Goal: Task Accomplishment & Management: Use online tool/utility

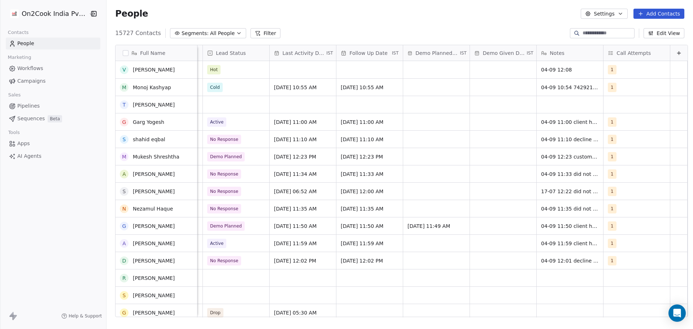
scroll to position [14, 0]
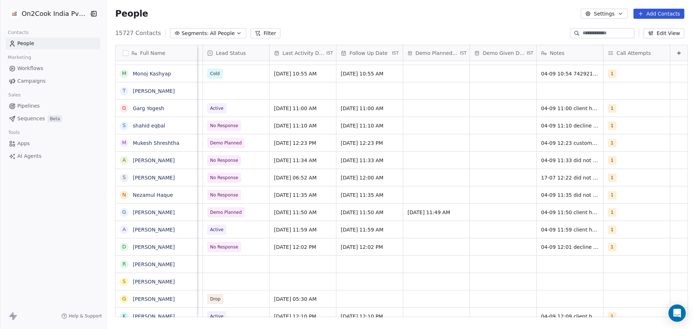
click at [663, 31] on button "Edit View" at bounding box center [664, 33] width 41 height 10
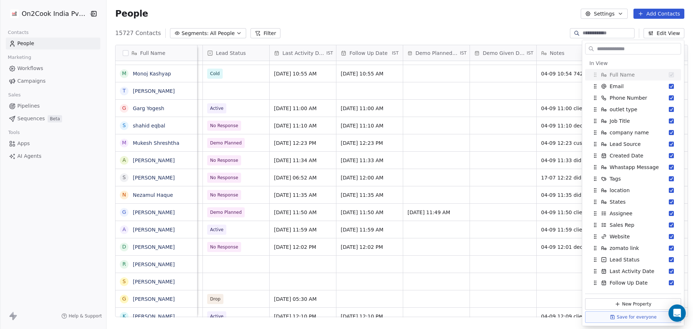
click at [340, 34] on div "15727 Contacts Segments: All People Filter Edit View" at bounding box center [399, 33] width 587 height 12
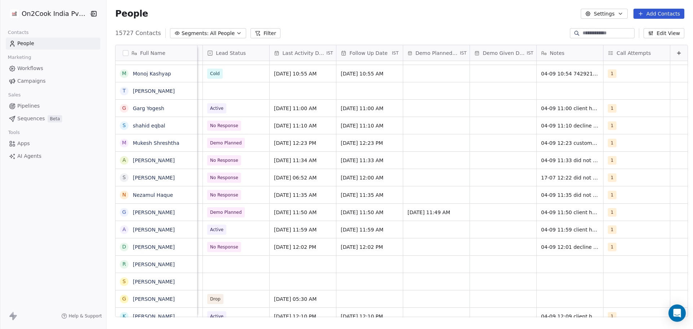
click at [255, 32] on icon at bounding box center [258, 33] width 6 height 6
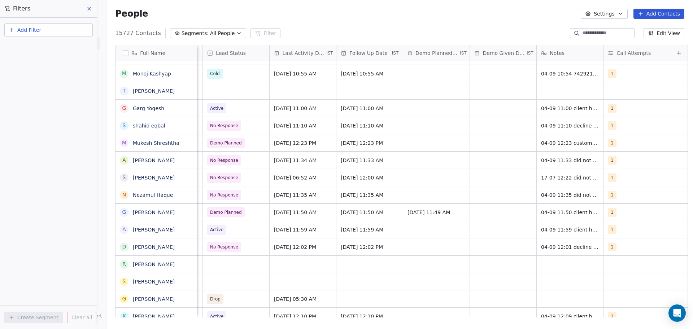
click at [41, 25] on button "Add Filter" at bounding box center [48, 29] width 88 height 13
click at [33, 49] on span "Contact properties" at bounding box center [35, 47] width 47 height 8
type input "****"
click at [56, 74] on div "Includes" at bounding box center [48, 77] width 75 height 12
click at [43, 71] on body "On2Cook India Pvt. Ltd. Contacts People Marketing Workflows Campaigns Sales Pip…" at bounding box center [346, 164] width 693 height 329
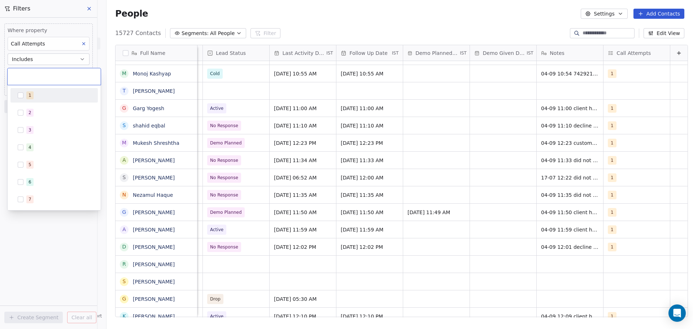
click at [36, 95] on div "1" at bounding box center [58, 95] width 64 height 8
click at [25, 268] on html "On2Cook India Pvt. Ltd. Contacts People Marketing Workflows Campaigns Sales Pip…" at bounding box center [346, 164] width 693 height 329
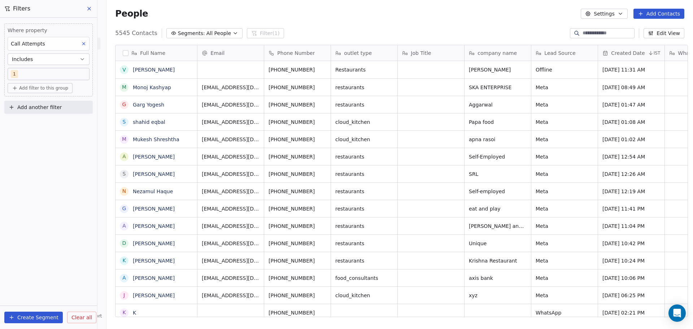
scroll to position [284, 584]
click at [60, 108] on button "Add another filter" at bounding box center [48, 107] width 88 height 13
click at [38, 188] on html "On2Cook India Pvt. Ltd. Contacts People Marketing Workflows Campaigns Sales Pip…" at bounding box center [346, 164] width 693 height 329
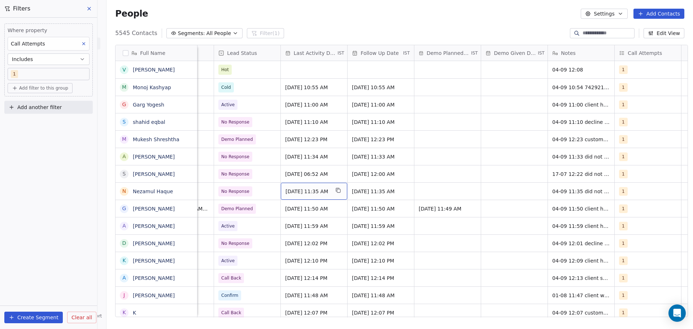
scroll to position [0, 997]
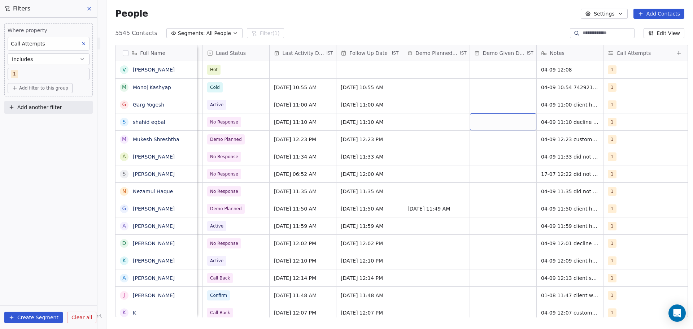
click at [40, 110] on span "Add another filter" at bounding box center [39, 108] width 44 height 8
click at [48, 125] on span "Contact properties" at bounding box center [35, 125] width 47 height 8
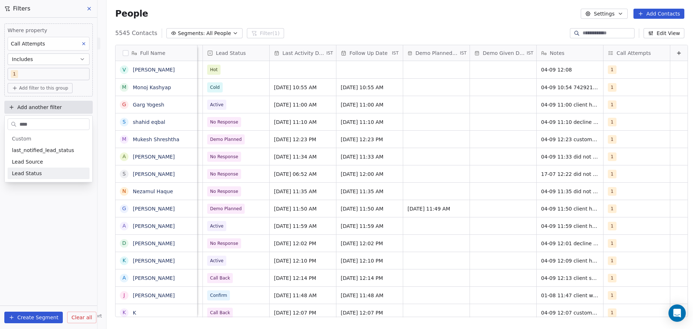
type input "****"
click at [42, 171] on div "Lead Status" at bounding box center [48, 173] width 73 height 7
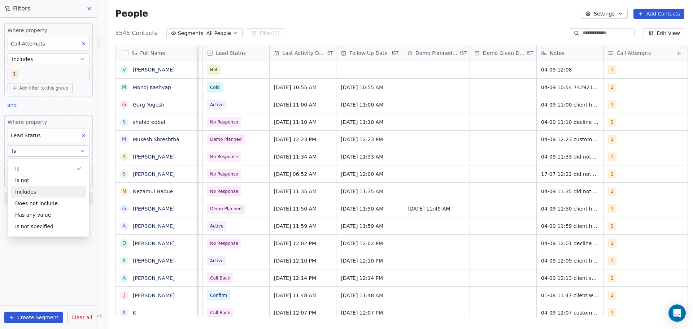
click at [48, 193] on div "Includes" at bounding box center [48, 192] width 75 height 12
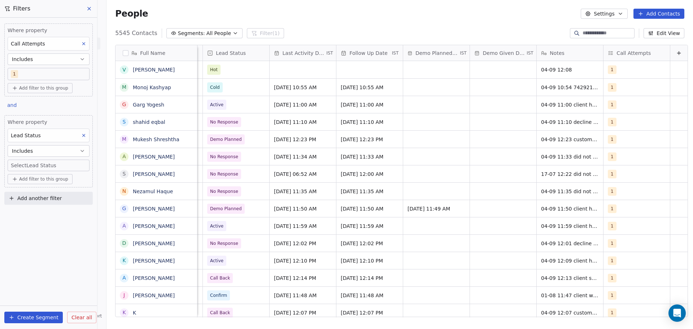
click at [58, 149] on button "Includes" at bounding box center [49, 151] width 82 height 12
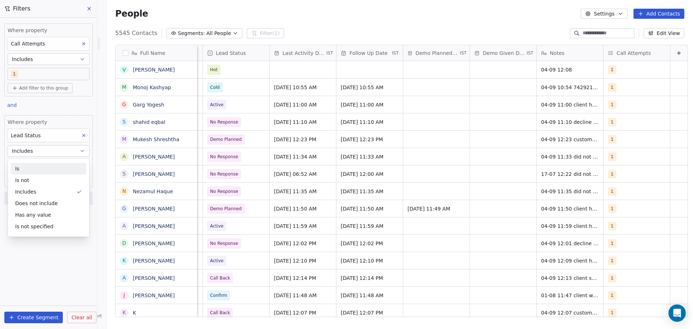
click at [55, 170] on div "Is" at bounding box center [48, 169] width 75 height 12
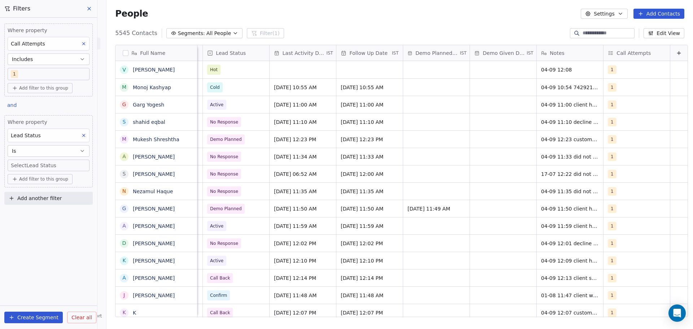
click at [60, 166] on body "On2Cook India Pvt. Ltd. Contacts People Marketing Workflows Campaigns Sales Pip…" at bounding box center [346, 164] width 693 height 329
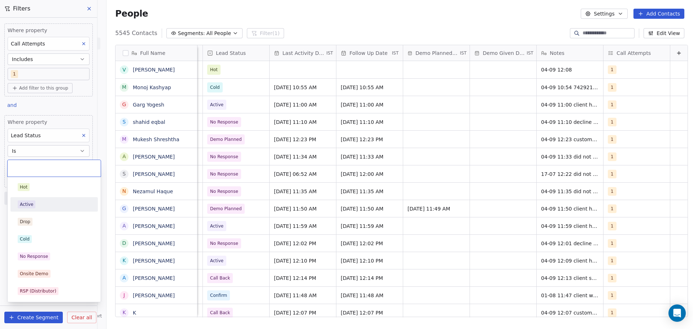
click at [44, 205] on div "Active" at bounding box center [54, 204] width 73 height 8
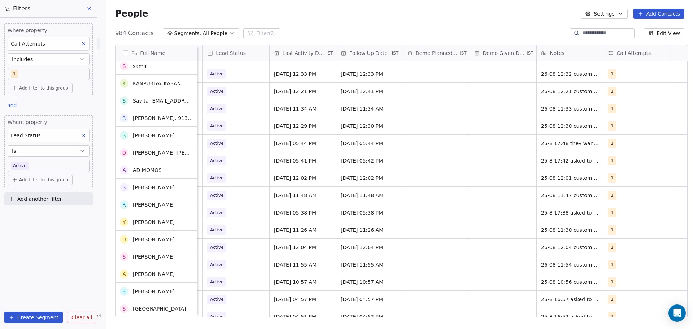
scroll to position [585, 0]
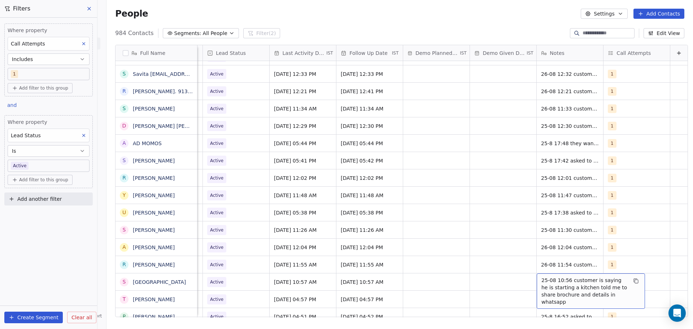
drag, startPoint x: 558, startPoint y: 289, endPoint x: 565, endPoint y: 281, distance: 10.0
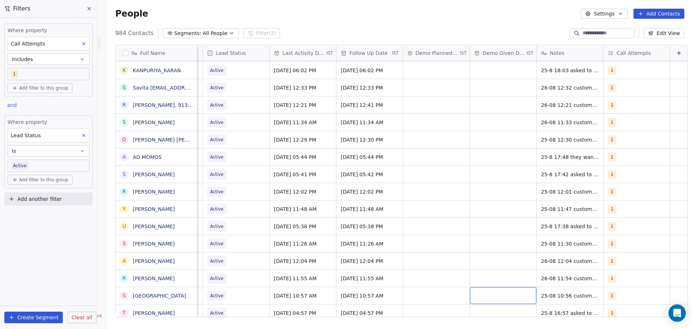
scroll to position [571, 0]
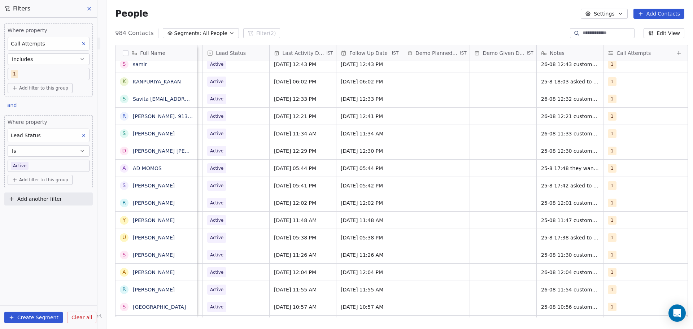
click at [85, 45] on icon at bounding box center [83, 43] width 5 height 5
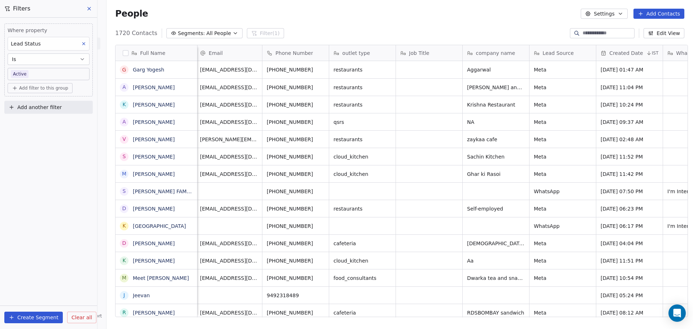
scroll to position [0, 0]
click at [43, 72] on body "On2Cook India Pvt. Ltd. Contacts People Marketing Workflows Campaigns Sales Pip…" at bounding box center [346, 164] width 693 height 329
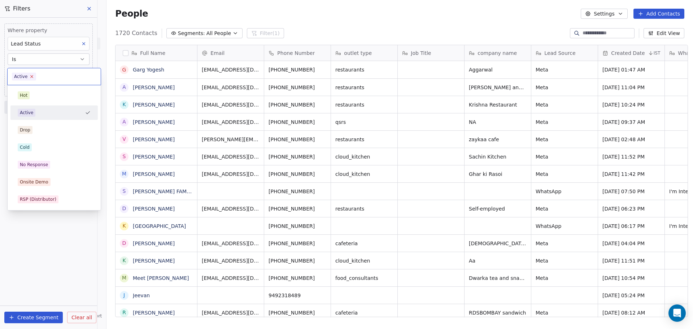
click at [31, 76] on icon at bounding box center [32, 76] width 3 height 3
click at [47, 161] on span "No Response" at bounding box center [34, 165] width 32 height 8
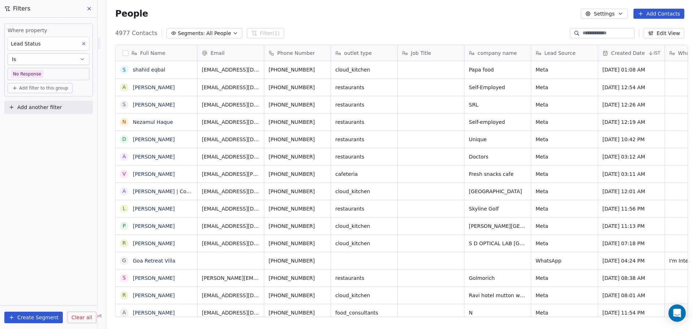
scroll to position [284, 584]
click at [60, 73] on body "On2Cook India Pvt. Ltd. Contacts People Marketing Workflows Campaigns Sales Pip…" at bounding box center [346, 164] width 693 height 329
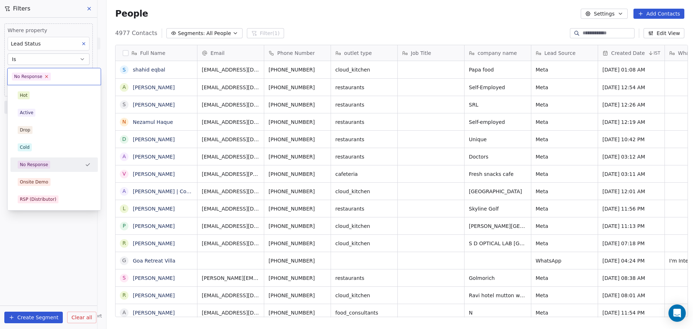
click at [46, 77] on icon at bounding box center [46, 76] width 5 height 5
click at [41, 89] on div "Hot" at bounding box center [53, 95] width 87 height 14
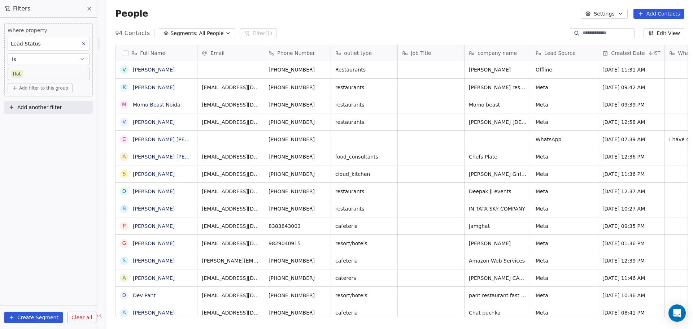
click at [32, 72] on body "On2Cook India Pvt. Ltd. Contacts People Marketing Workflows Campaigns Sales Pip…" at bounding box center [346, 164] width 693 height 329
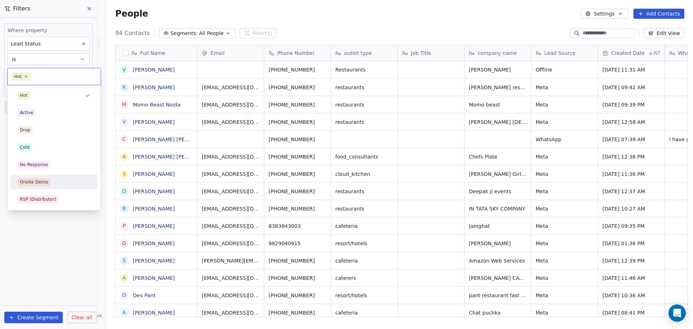
click at [29, 252] on html "On2Cook India Pvt. Ltd. Contacts People Marketing Workflows Campaigns Sales Pip…" at bounding box center [346, 164] width 693 height 329
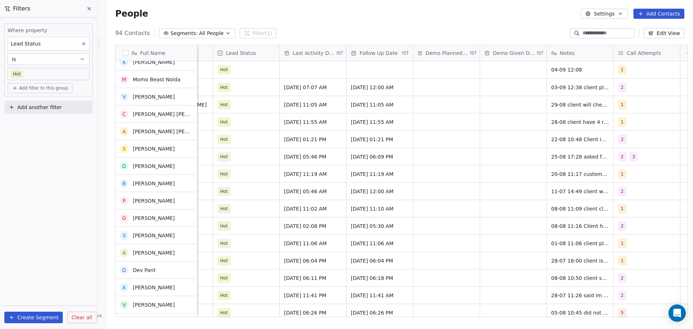
scroll to position [0, 0]
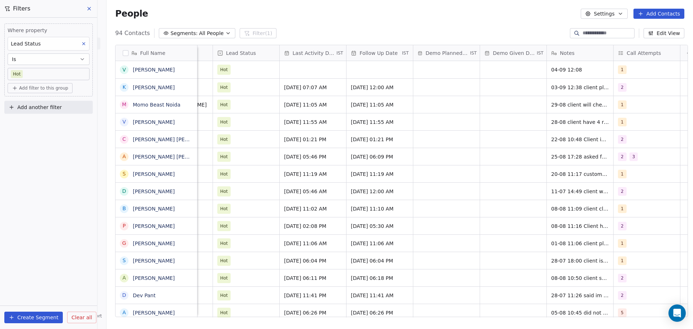
click at [65, 108] on button "Add another filter" at bounding box center [48, 107] width 88 height 13
click at [44, 125] on span "Contact properties" at bounding box center [35, 125] width 47 height 8
type input "****"
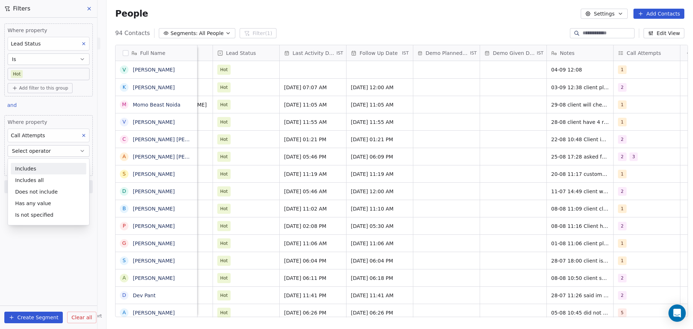
click at [55, 169] on div "Includes" at bounding box center [48, 169] width 75 height 12
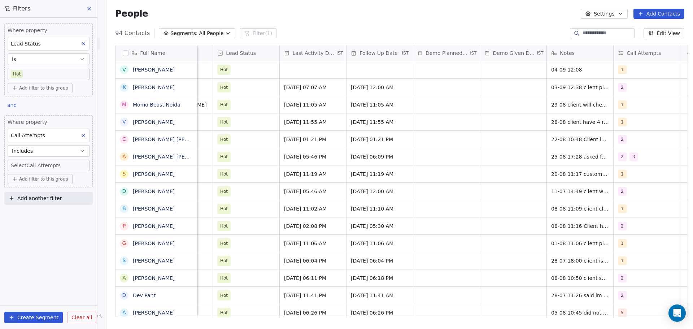
click at [39, 165] on body "On2Cook India Pvt. Ltd. Contacts People Marketing Workflows Campaigns Sales Pip…" at bounding box center [346, 164] width 693 height 329
click at [30, 188] on div "1" at bounding box center [30, 187] width 3 height 6
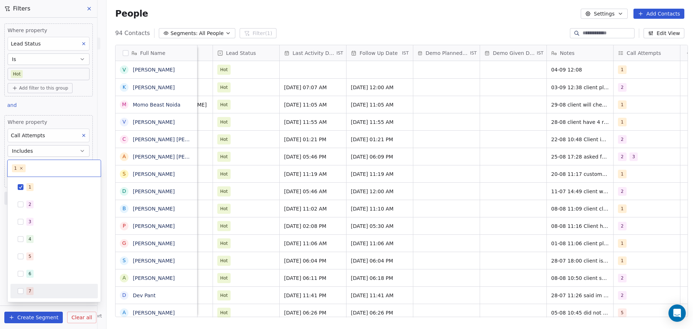
click at [106, 313] on html "On2Cook India Pvt. Ltd. Contacts People Marketing Workflows Campaigns Sales Pip…" at bounding box center [346, 164] width 693 height 329
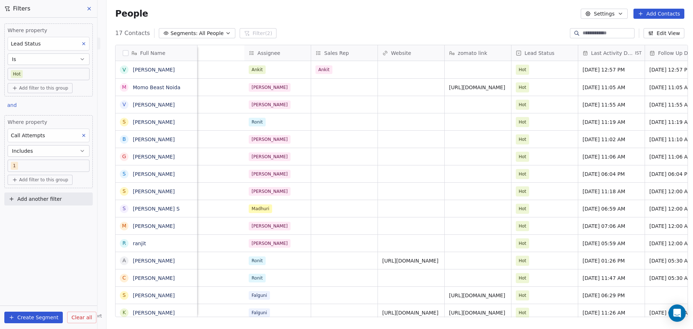
scroll to position [0, 1002]
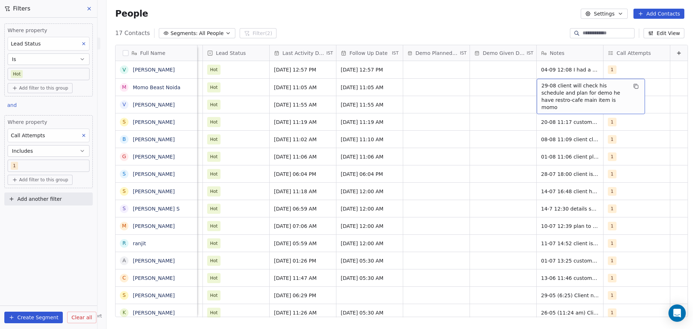
click at [564, 88] on span "29-08 client will check his schedule and plan for demo he have restro-cafe main…" at bounding box center [584, 96] width 86 height 29
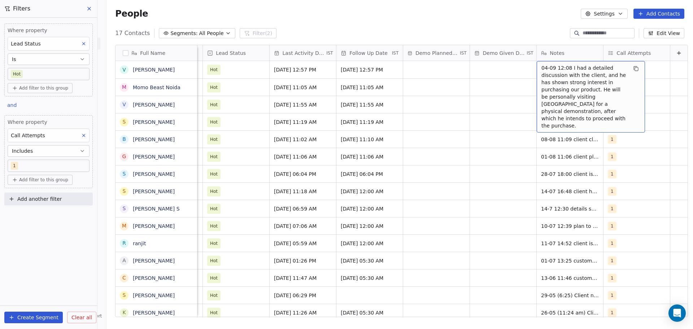
click at [564, 70] on span "04-09 12:08 I had a detailed discussion with the client, and he has shown stron…" at bounding box center [584, 96] width 86 height 65
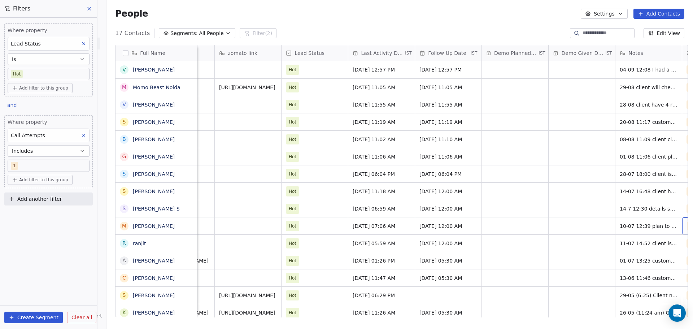
scroll to position [0, 984]
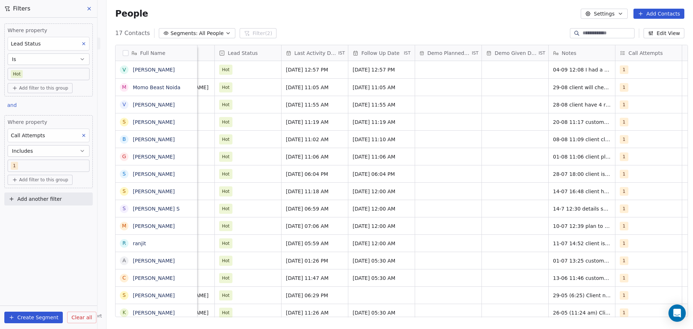
click at [55, 204] on button "Add another filter" at bounding box center [48, 198] width 88 height 13
click at [49, 215] on span "Contact properties" at bounding box center [35, 216] width 47 height 8
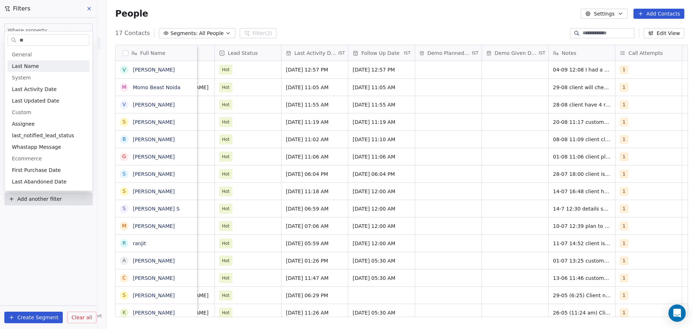
type input "***"
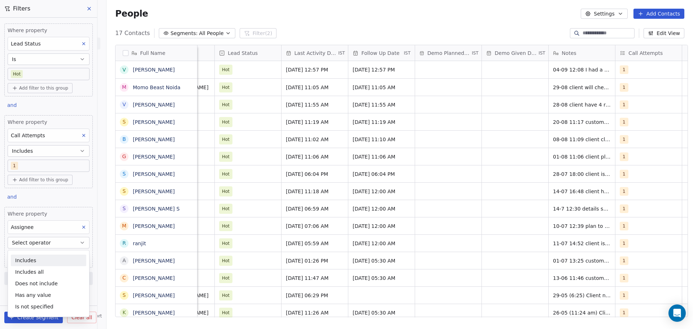
click at [63, 261] on div "Includes" at bounding box center [48, 261] width 75 height 12
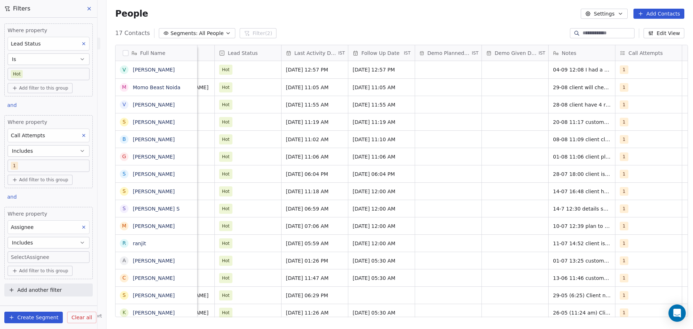
click at [63, 261] on body "On2Cook India Pvt. Ltd. Contacts People Marketing Workflows Campaigns Sales Pip…" at bounding box center [346, 164] width 693 height 329
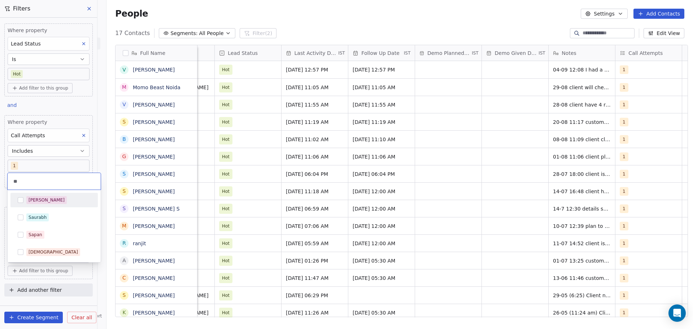
type input "**"
click at [65, 198] on div "[PERSON_NAME]" at bounding box center [58, 200] width 64 height 8
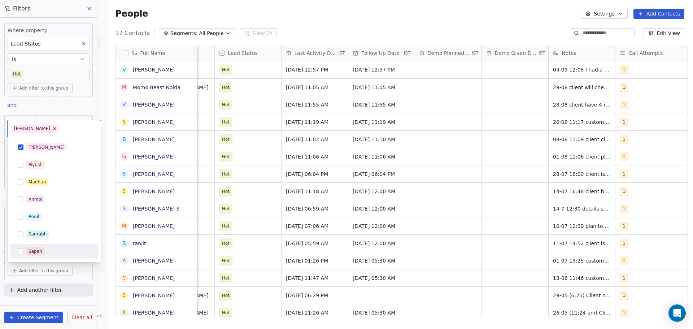
click at [83, 277] on html "On2Cook India Pvt. Ltd. Contacts People Marketing Workflows Campaigns Sales Pip…" at bounding box center [346, 164] width 693 height 329
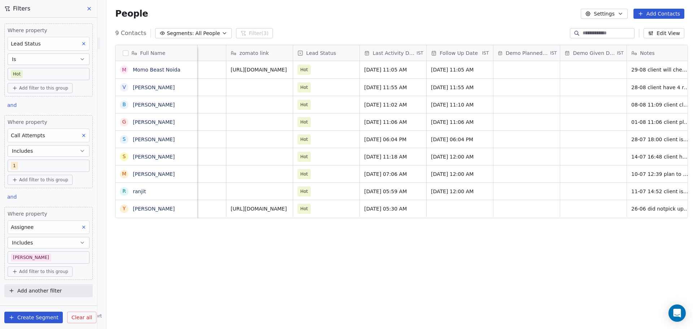
scroll to position [0, 1002]
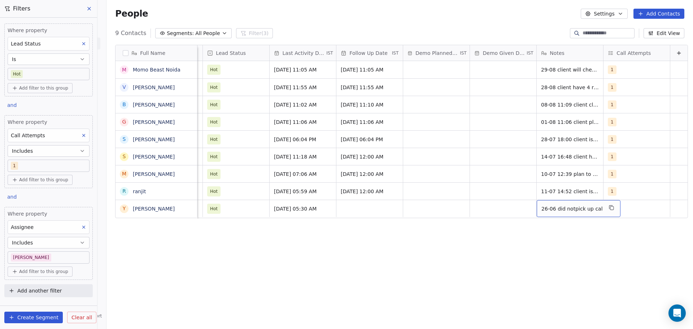
click at [545, 212] on span "26-06 did notpick up cal" at bounding box center [571, 208] width 61 height 7
click at [487, 207] on html "On2Cook India Pvt. Ltd. Contacts People Marketing Workflows Campaigns Sales Pip…" at bounding box center [346, 164] width 693 height 329
click at [372, 206] on div "grid" at bounding box center [369, 208] width 66 height 17
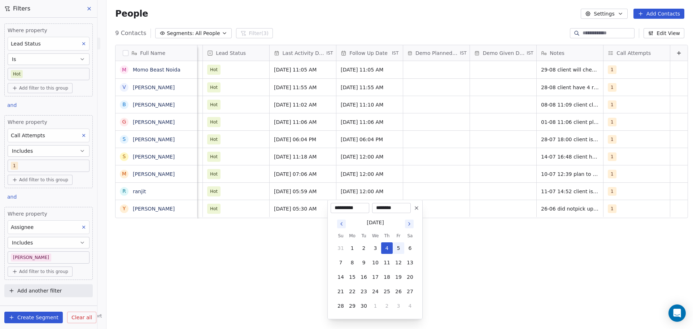
click at [395, 248] on button "5" at bounding box center [399, 248] width 12 height 12
type input "**********"
click at [429, 225] on html "On2Cook India Pvt. Ltd. Contacts People Marketing Workflows Campaigns Sales Pip…" at bounding box center [346, 164] width 693 height 329
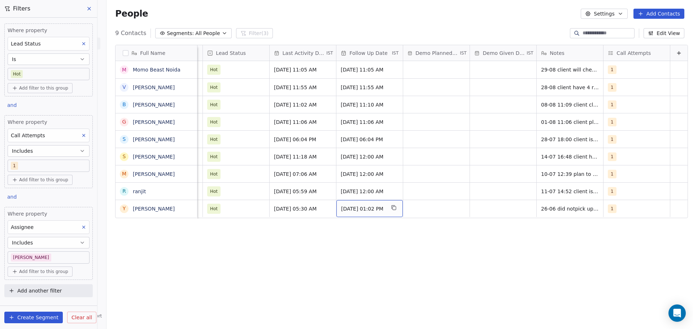
click at [372, 210] on span "[DATE] 01:02 PM" at bounding box center [363, 208] width 44 height 7
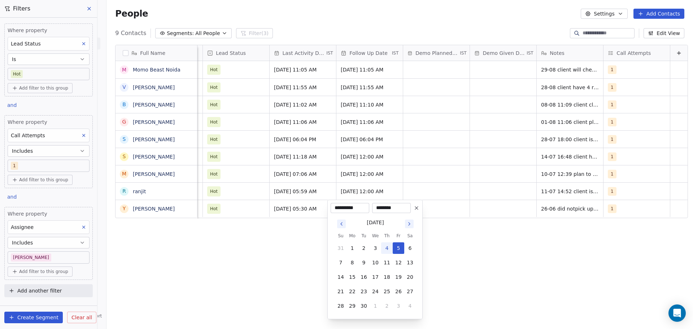
click at [418, 206] on icon at bounding box center [417, 208] width 6 height 6
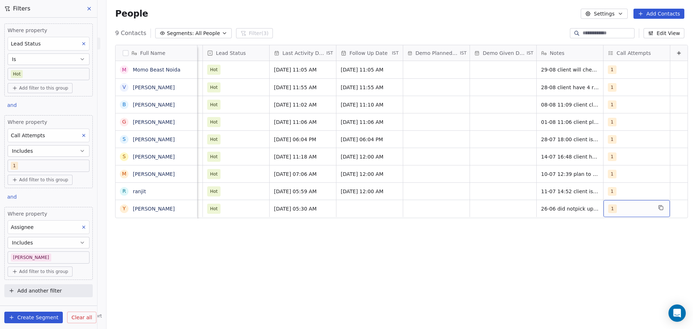
drag, startPoint x: 611, startPoint y: 206, endPoint x: 633, endPoint y: 207, distance: 22.0
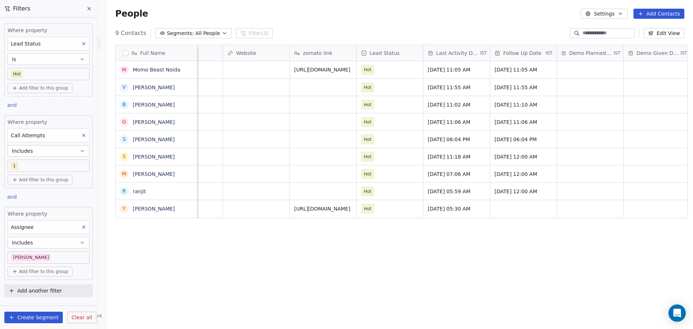
scroll to position [0, 917]
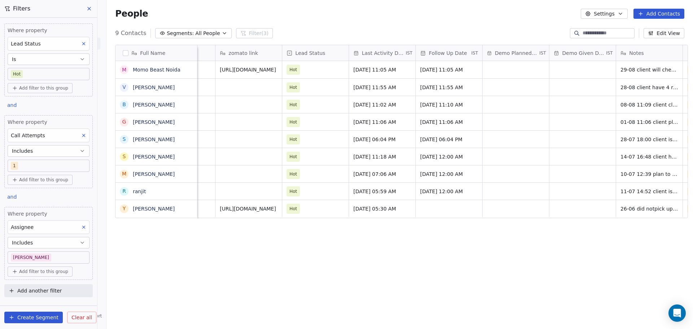
click at [84, 318] on span "Clear all" at bounding box center [81, 318] width 21 height 8
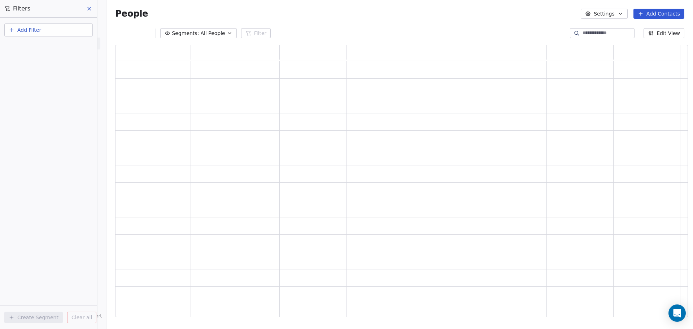
scroll to position [266, 567]
click at [90, 8] on icon at bounding box center [89, 9] width 6 height 6
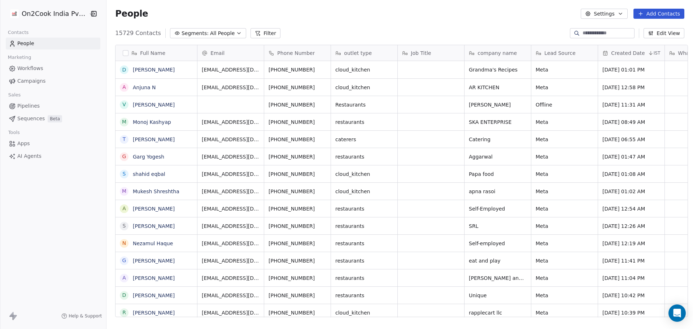
scroll to position [284, 584]
click at [43, 160] on link "AI Agents" at bounding box center [53, 156] width 95 height 12
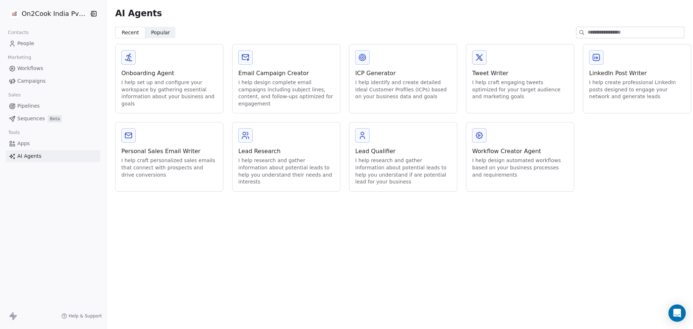
click at [46, 43] on link "People" at bounding box center [53, 44] width 95 height 12
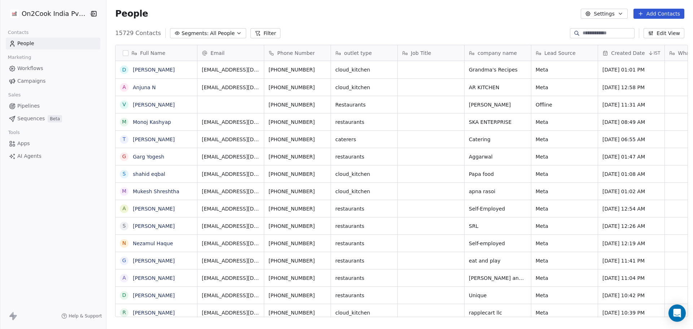
click at [449, 18] on div "People Settings Add Contacts" at bounding box center [399, 14] width 569 height 10
click at [381, 31] on div "15729 Contacts Segments: All People Filter Edit View" at bounding box center [399, 33] width 587 height 12
click at [324, 22] on div "People Settings Add Contacts" at bounding box center [399, 13] width 587 height 27
click at [12, 216] on div "On2Cook India Pvt. Ltd. Contacts People Marketing Workflows Campaigns Sales Pip…" at bounding box center [53, 164] width 106 height 329
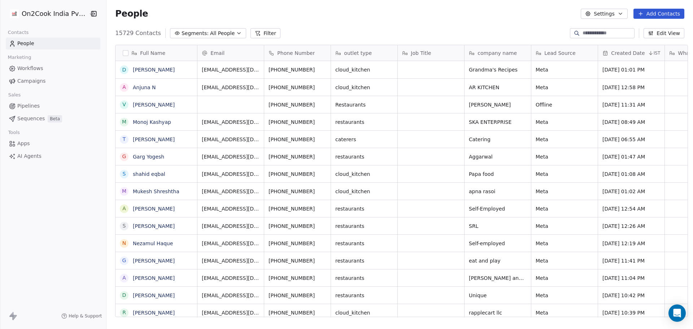
click at [50, 195] on div "On2Cook India Pvt. Ltd. Contacts People Marketing Workflows Campaigns Sales Pip…" at bounding box center [53, 164] width 106 height 329
